Goal: Understand site structure: Understand site structure

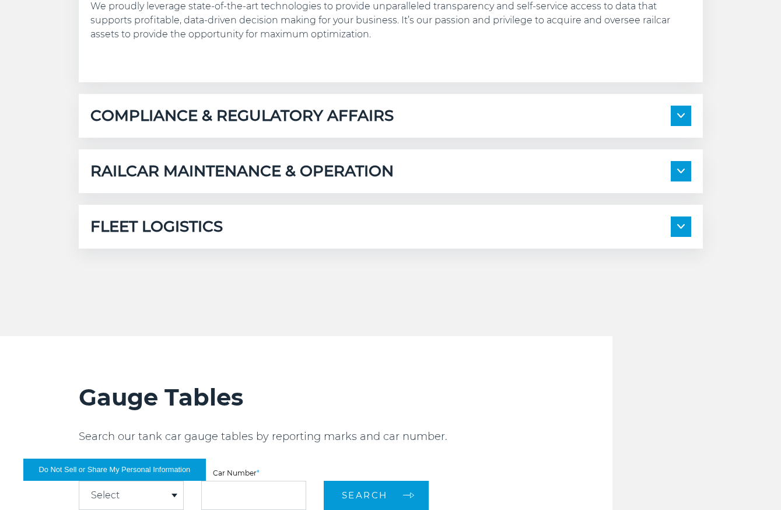
scroll to position [933, 0]
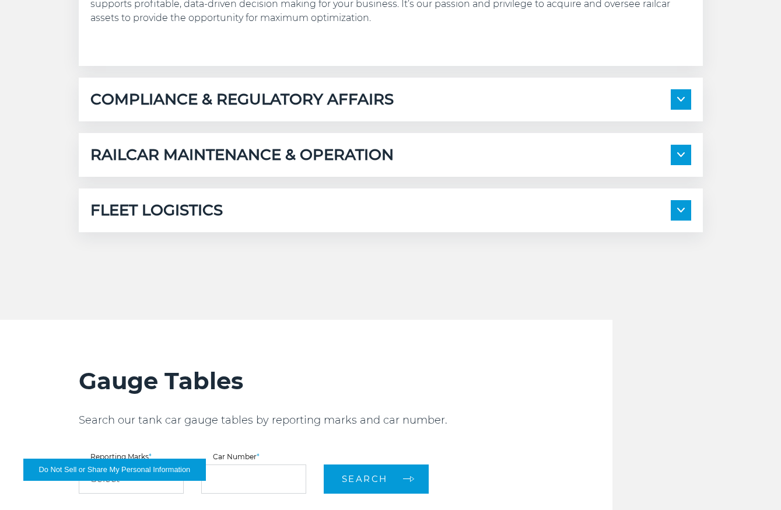
click at [678, 210] on img at bounding box center [681, 210] width 8 height 5
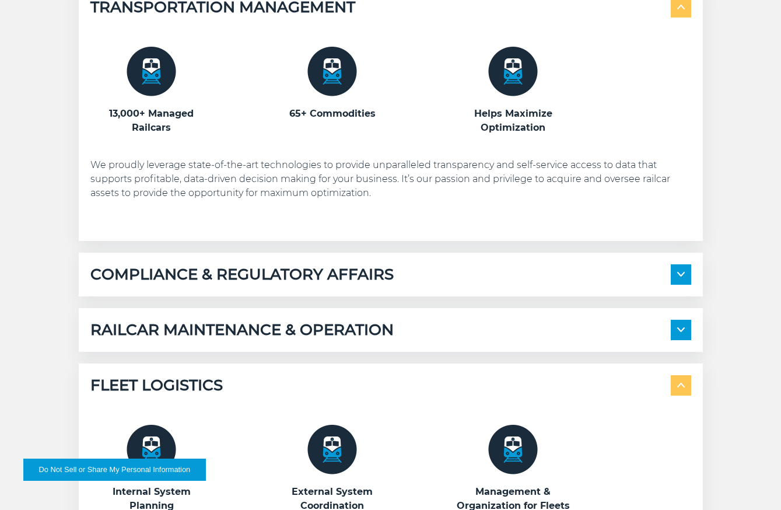
scroll to position [758, 0]
click at [679, 327] on img at bounding box center [681, 329] width 8 height 5
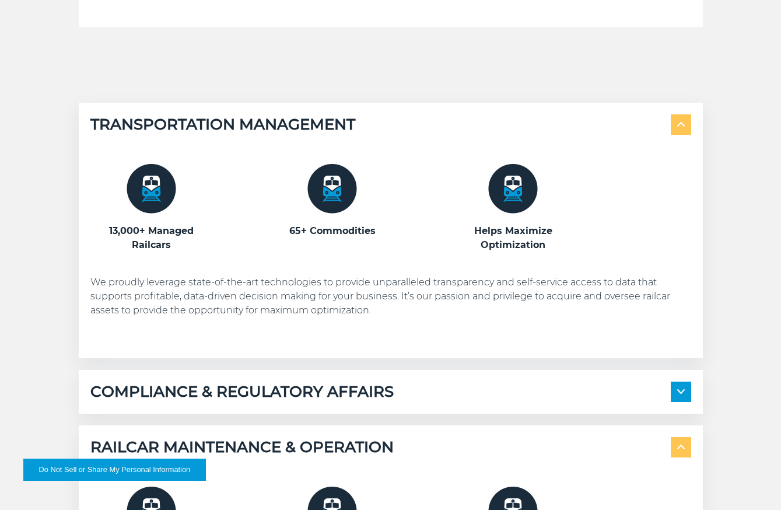
scroll to position [641, 0]
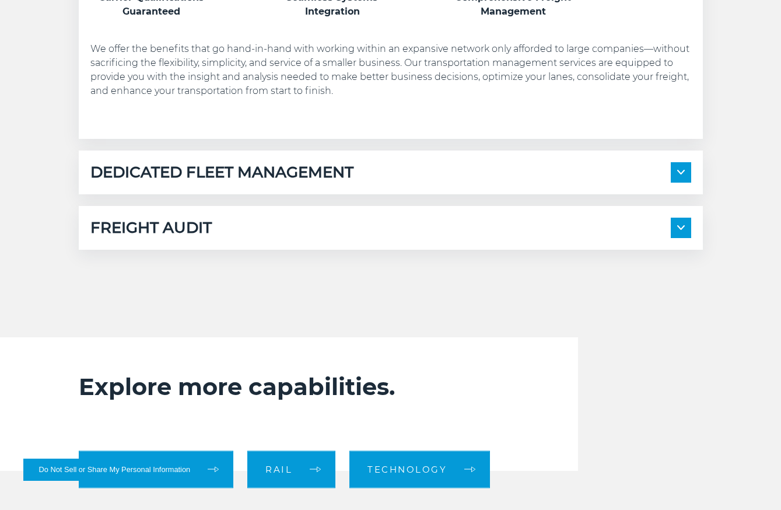
scroll to position [816, 0]
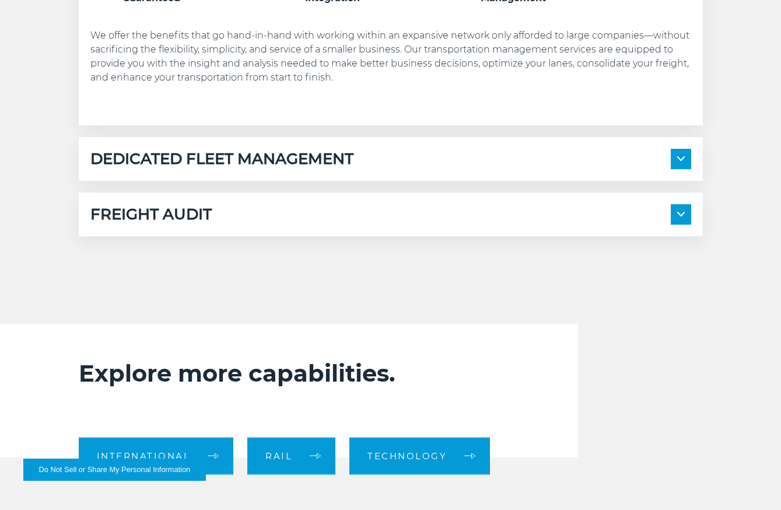
click at [678, 154] on span at bounding box center [680, 159] width 20 height 20
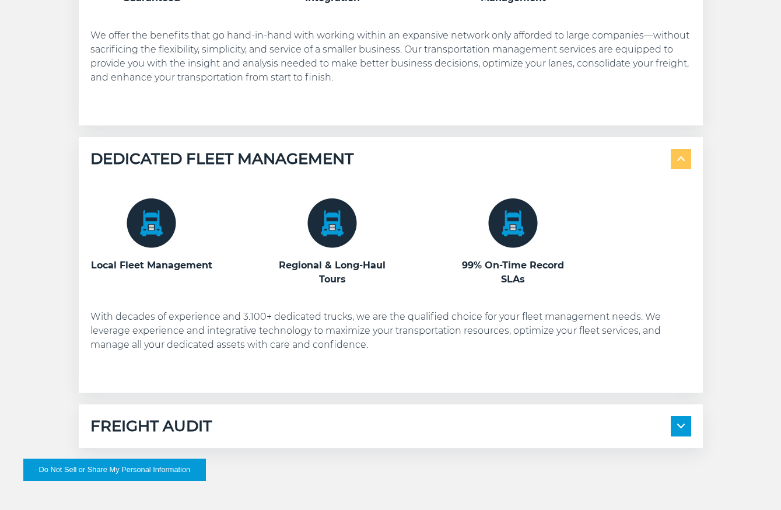
click at [164, 219] on img at bounding box center [152, 223] width 50 height 50
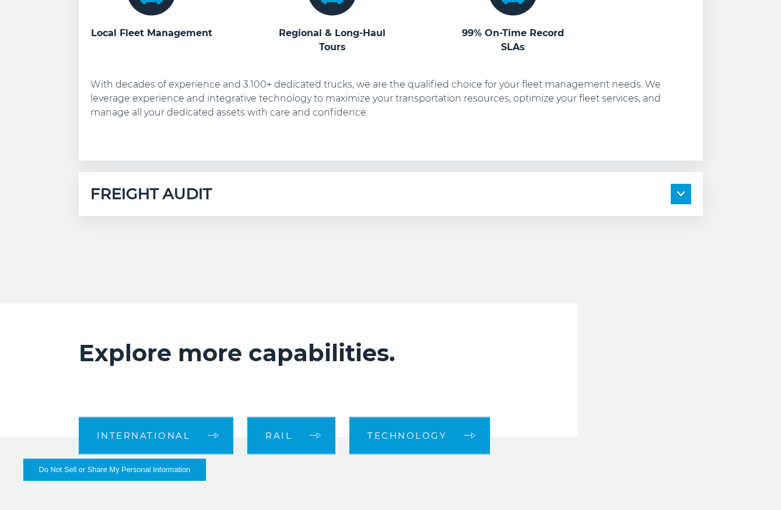
scroll to position [1049, 0]
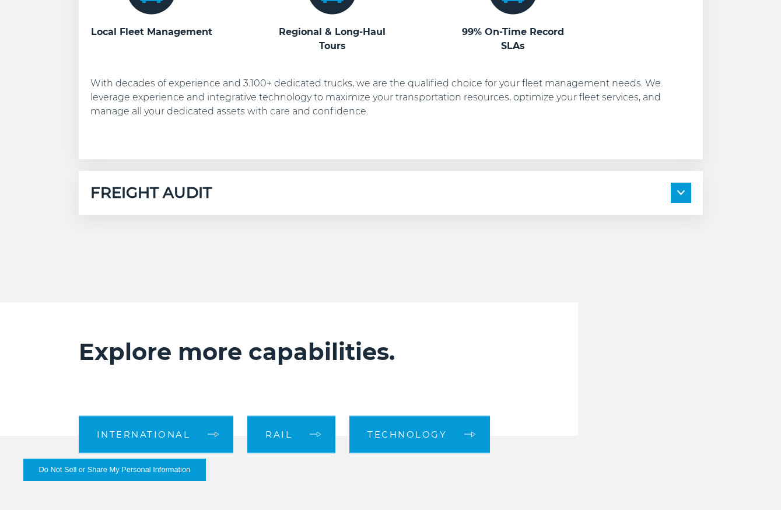
click at [680, 195] on span at bounding box center [680, 192] width 20 height 20
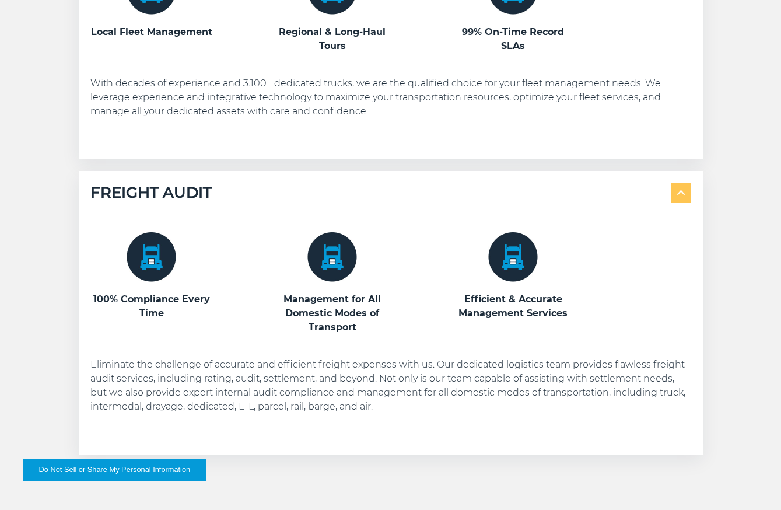
click at [682, 189] on span at bounding box center [680, 192] width 20 height 20
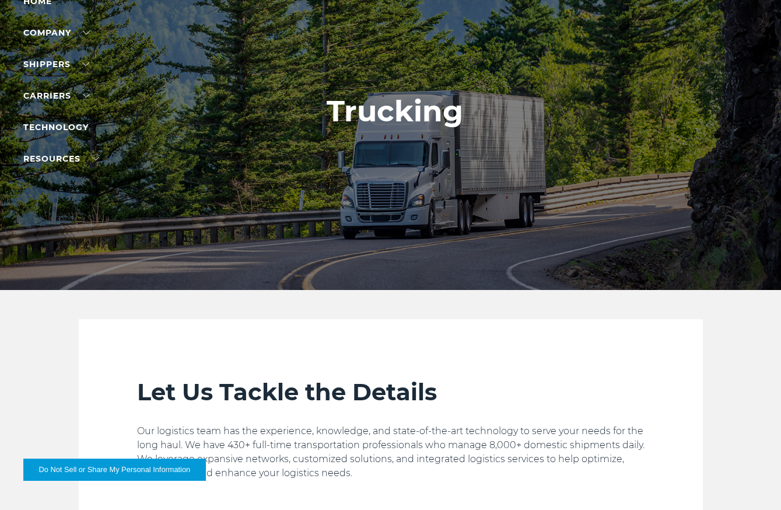
scroll to position [0, 0]
